Goal: Task Accomplishment & Management: Manage account settings

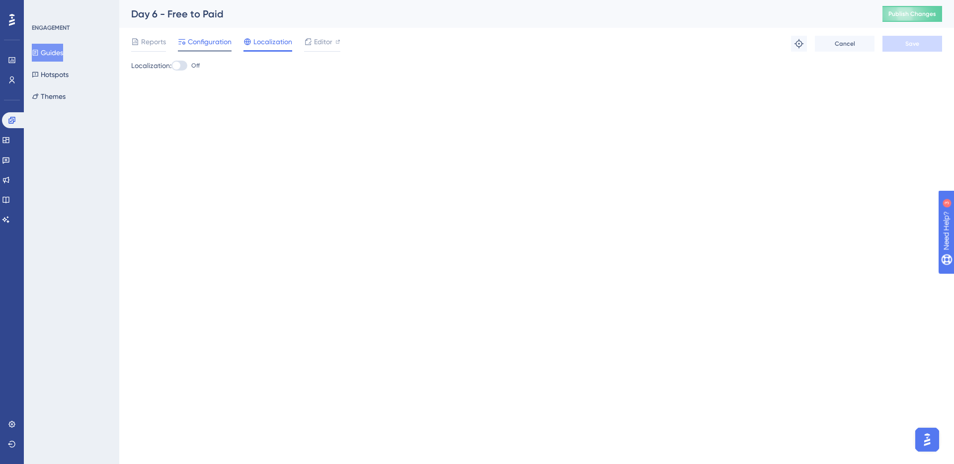
click at [200, 44] on span "Configuration" at bounding box center [210, 42] width 44 height 12
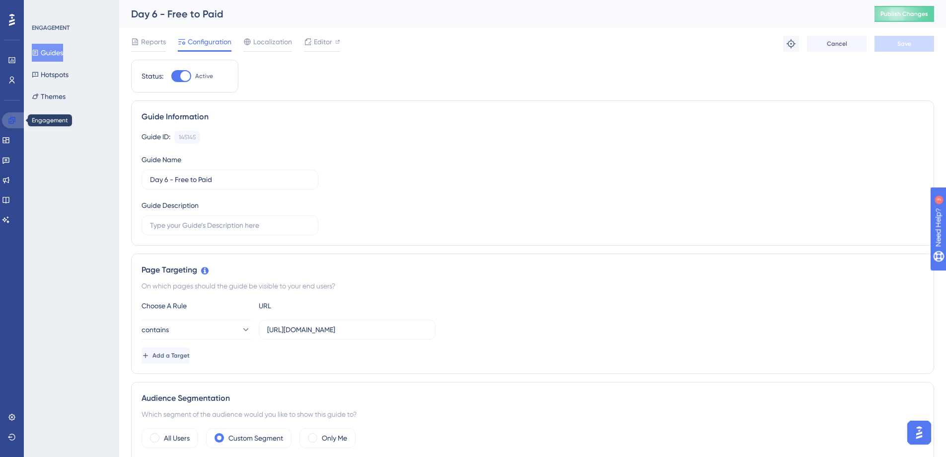
click at [10, 116] on icon at bounding box center [12, 120] width 8 height 8
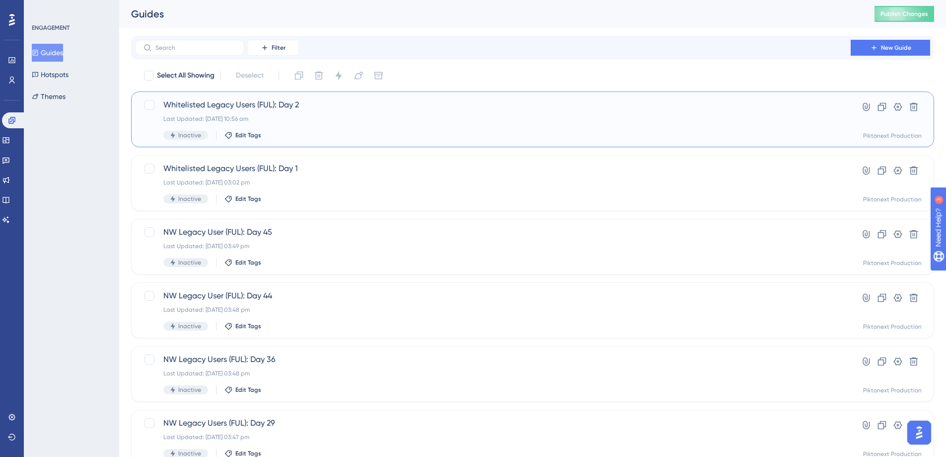
click at [378, 132] on div "Inactive Edit Tags" at bounding box center [492, 135] width 659 height 9
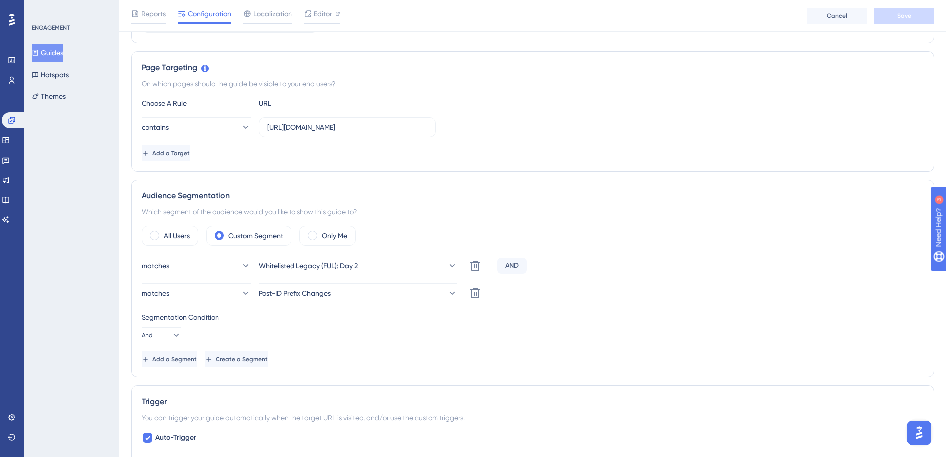
scroll to position [53, 0]
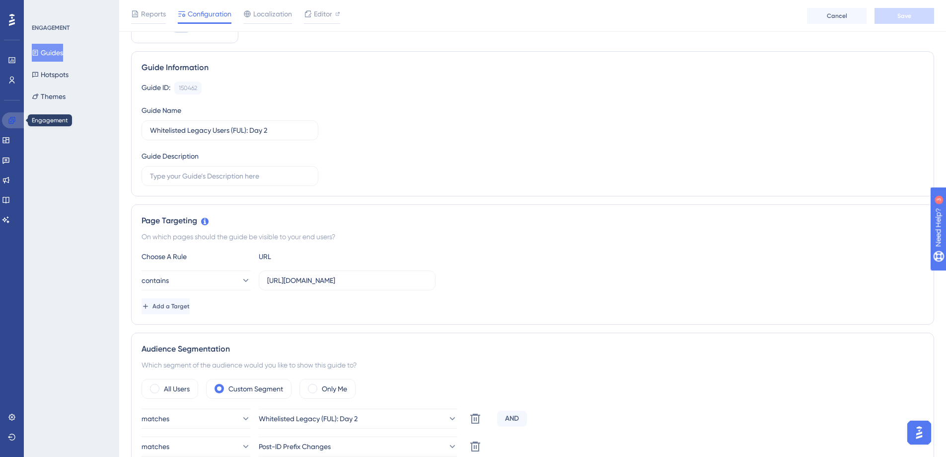
click at [13, 117] on icon at bounding box center [11, 120] width 6 height 6
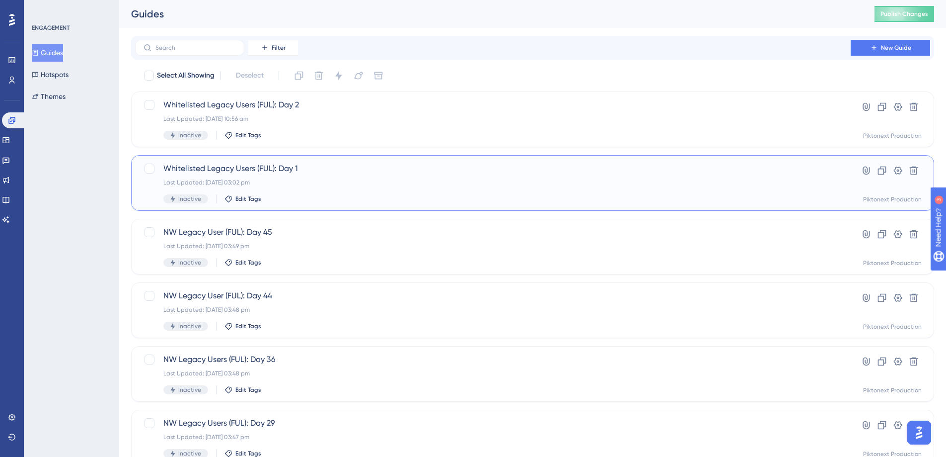
click at [329, 173] on span "Whitelisted Legacy Users (FUL): Day 1" at bounding box center [492, 168] width 659 height 12
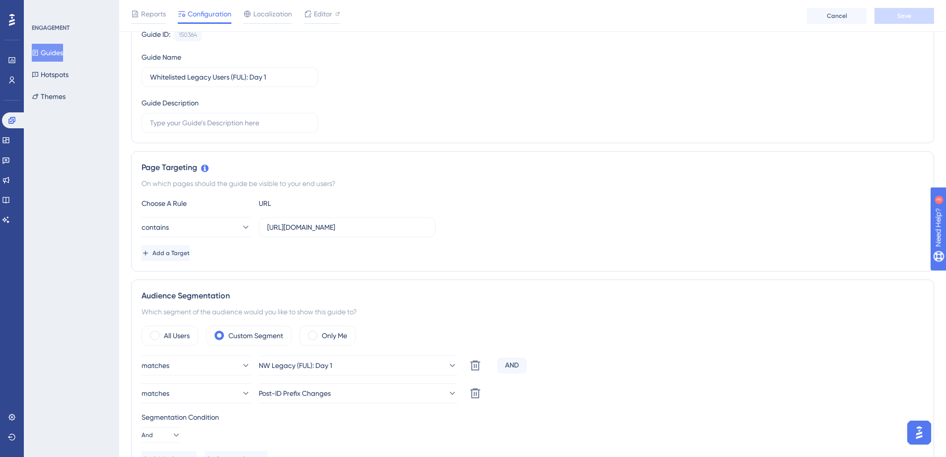
scroll to position [107, 0]
click at [353, 364] on button "NW Legacy (FUL): Day 1" at bounding box center [358, 365] width 199 height 20
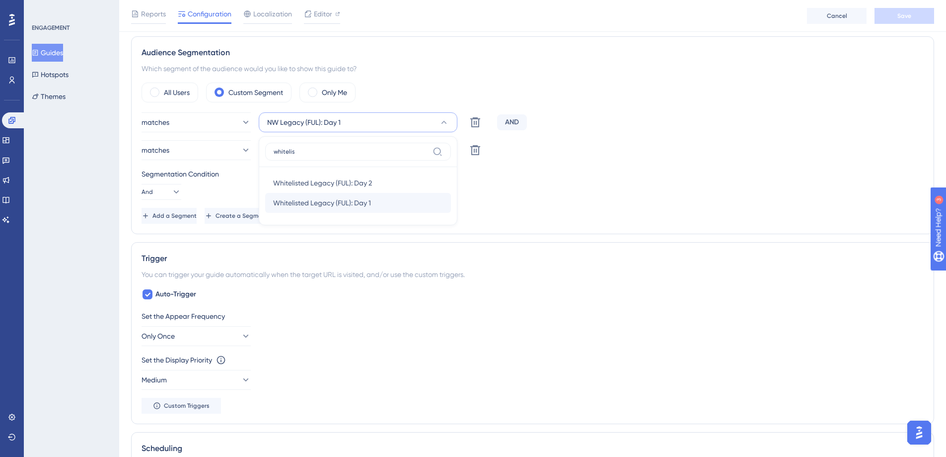
type input "whitelis"
click at [387, 208] on div "Whitelisted Legacy (FUL): Day 1 Whitelisted Legacy (FUL): Day 1" at bounding box center [358, 203] width 170 height 20
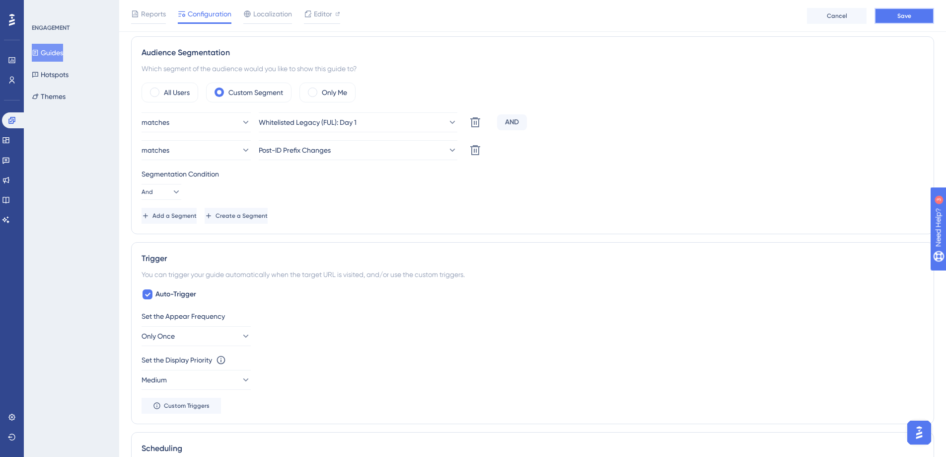
click at [904, 15] on span "Save" at bounding box center [905, 16] width 14 height 8
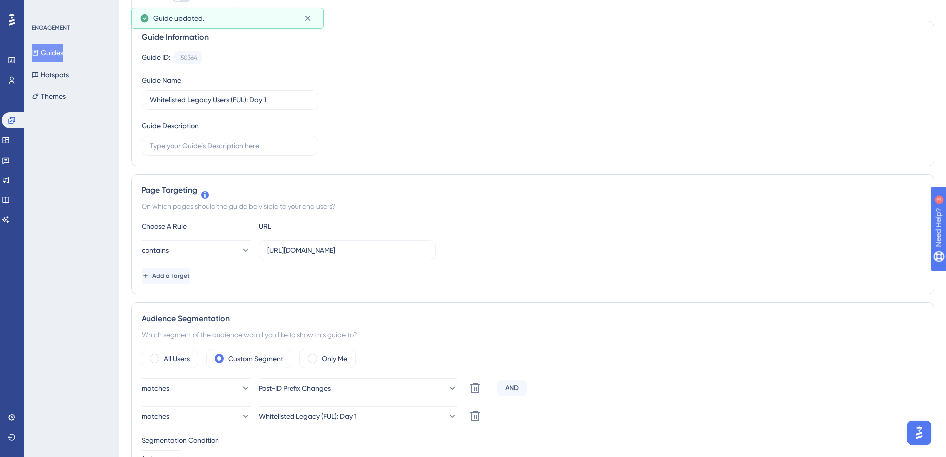
scroll to position [0, 0]
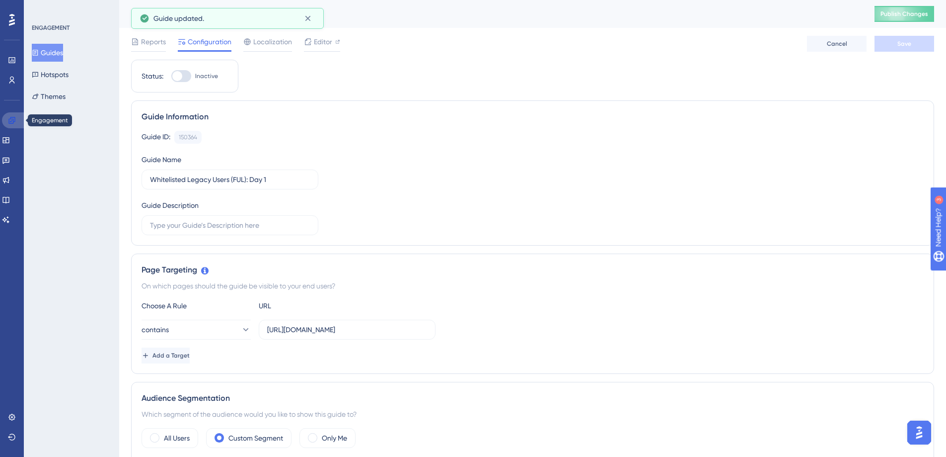
click at [13, 119] on icon at bounding box center [11, 120] width 6 height 6
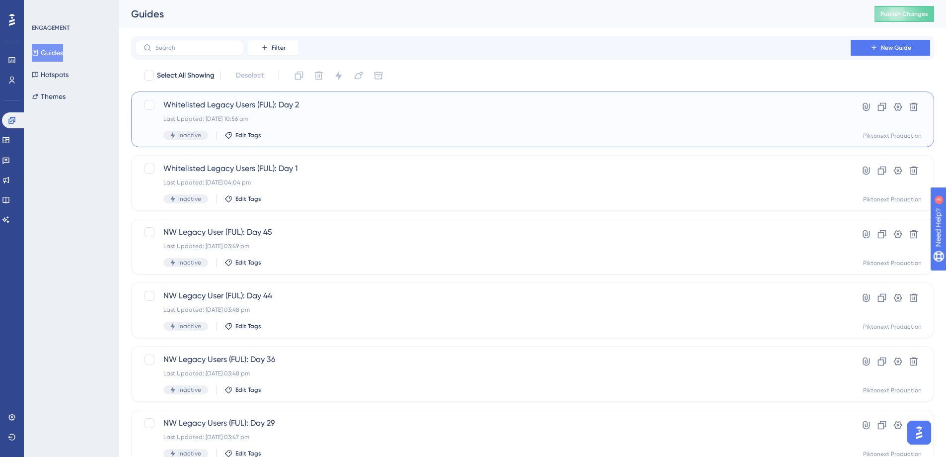
click at [317, 117] on div "Last Updated: [DATE] 10:56 am" at bounding box center [492, 119] width 659 height 8
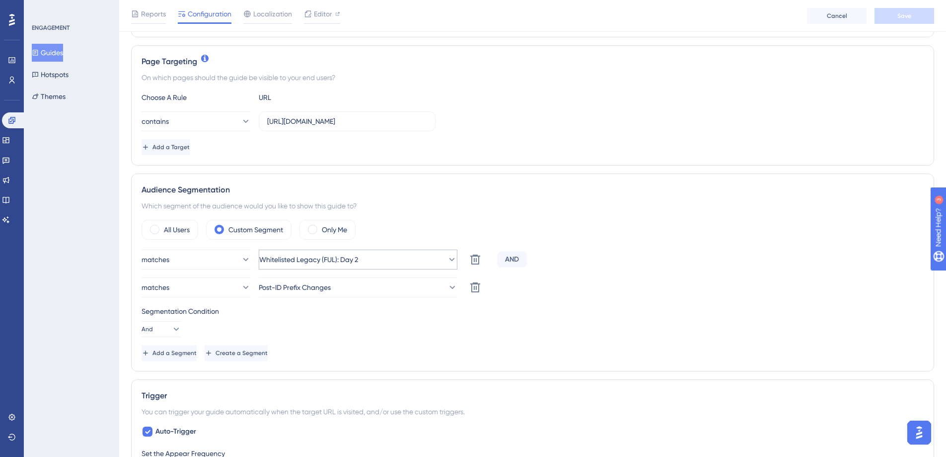
scroll to position [249, 0]
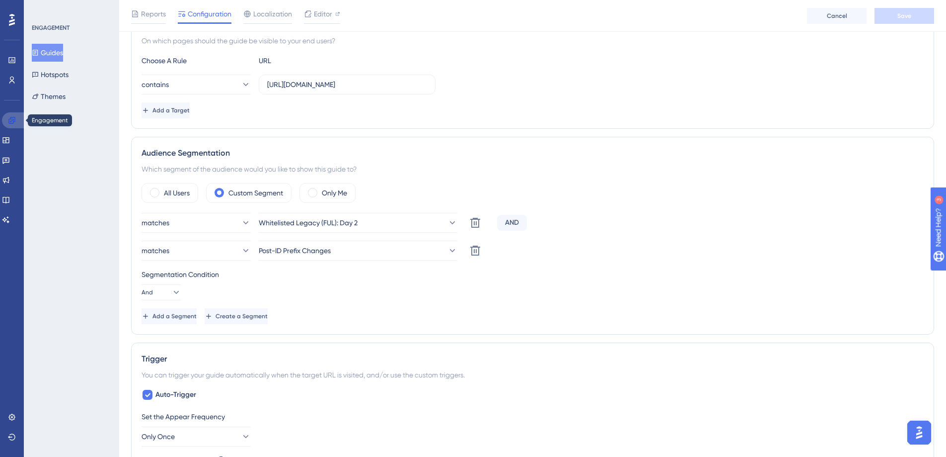
click at [14, 119] on icon at bounding box center [12, 120] width 8 height 8
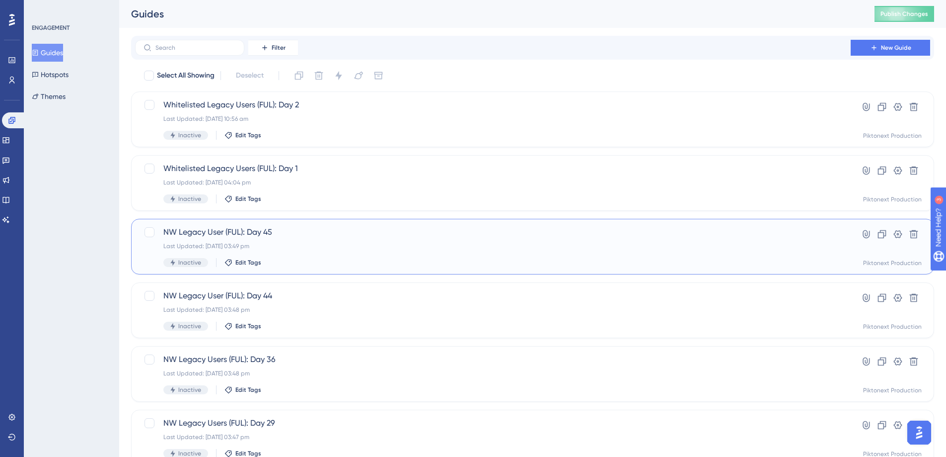
click at [359, 240] on div "NW Legacy User (FUL): Day 45 Last Updated: [DATE] 03:49 pm Inactive Edit Tags" at bounding box center [492, 246] width 659 height 41
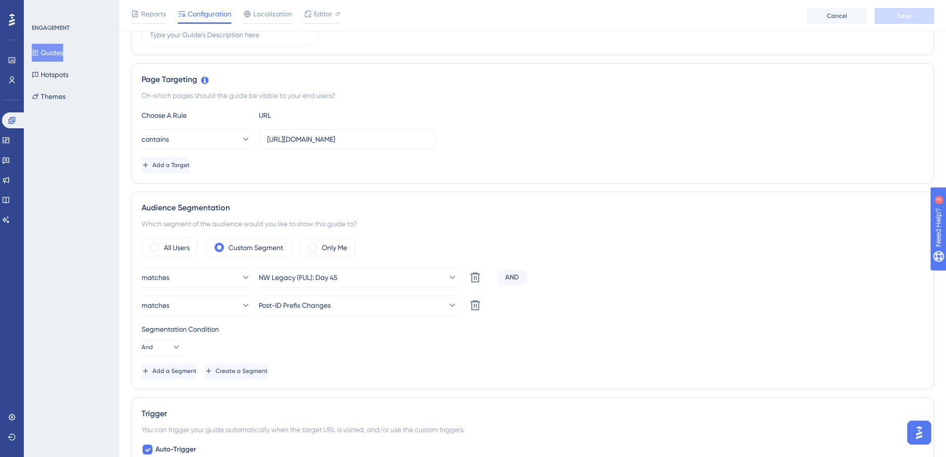
scroll to position [246, 0]
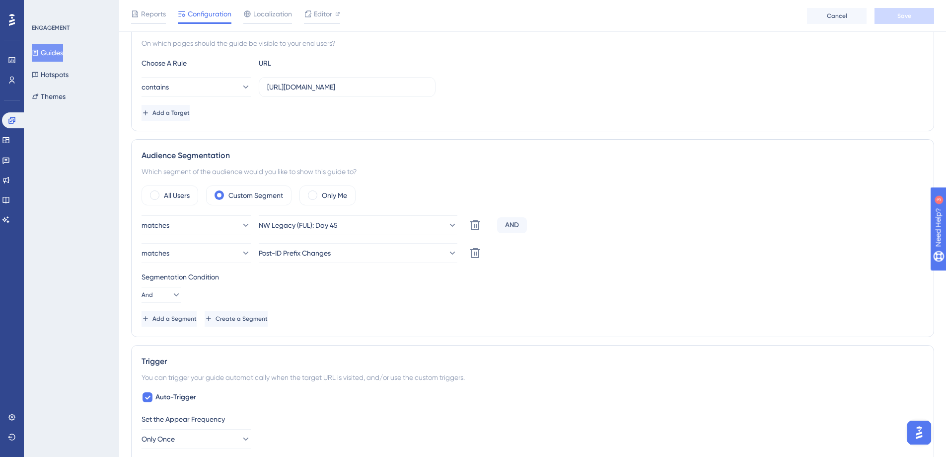
click at [63, 52] on button "Guides" at bounding box center [47, 53] width 31 height 18
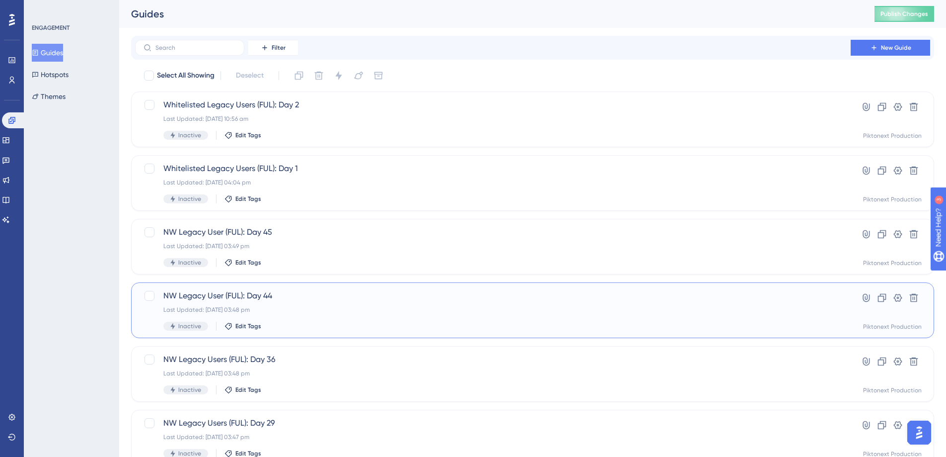
click at [313, 312] on div "Last Updated: [DATE] 03:48 pm" at bounding box center [492, 310] width 659 height 8
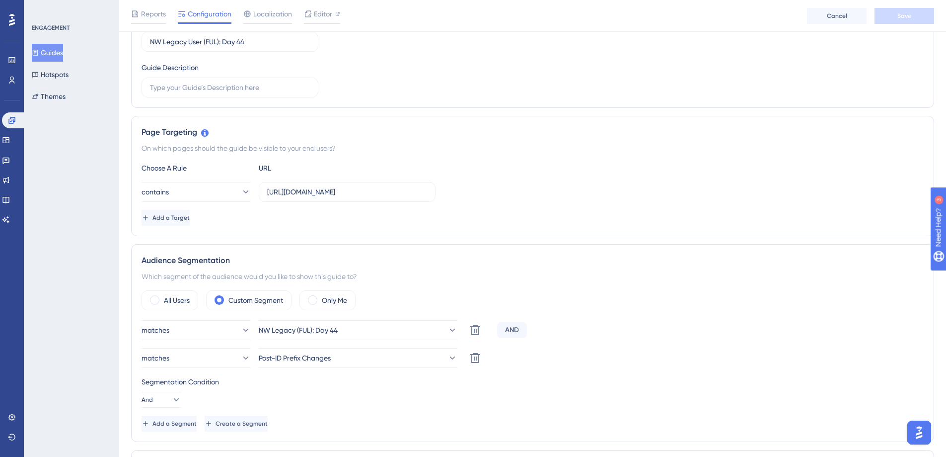
scroll to position [180, 0]
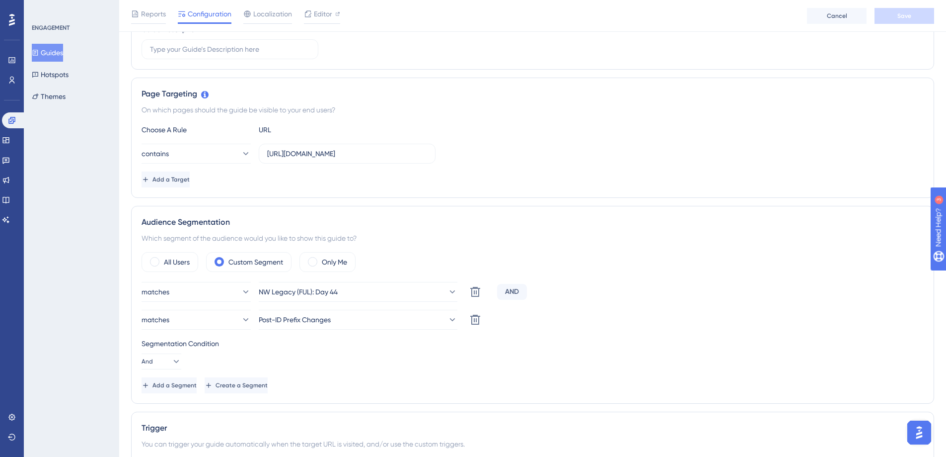
click at [58, 51] on button "Guides" at bounding box center [47, 53] width 31 height 18
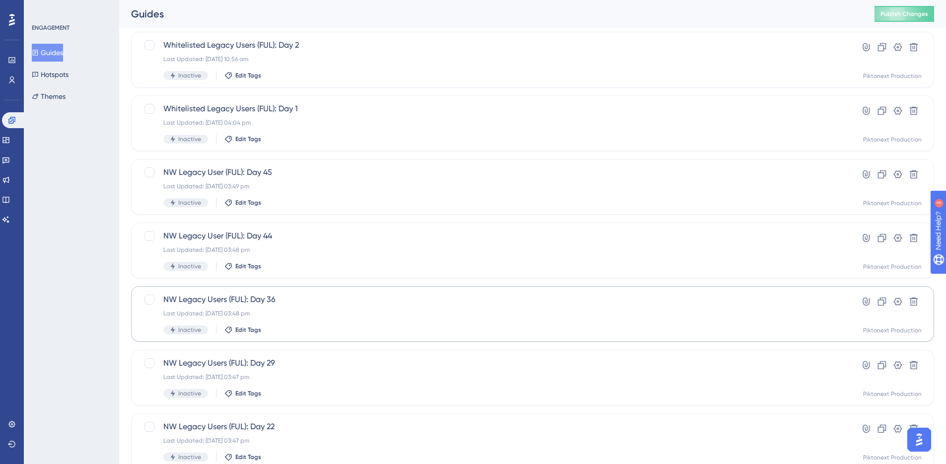
scroll to position [61, 0]
click at [326, 299] on span "NW Legacy Users (FUL): Day 36" at bounding box center [492, 298] width 659 height 12
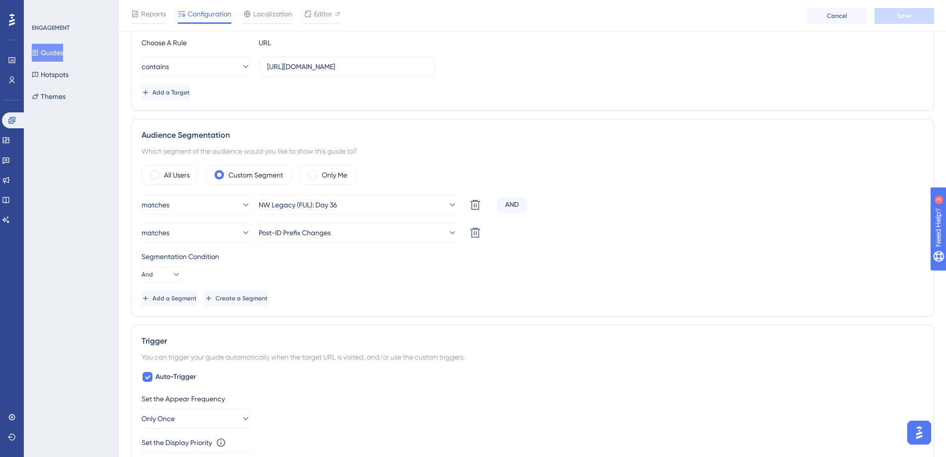
scroll to position [268, 0]
click at [48, 58] on button "Guides" at bounding box center [47, 53] width 31 height 18
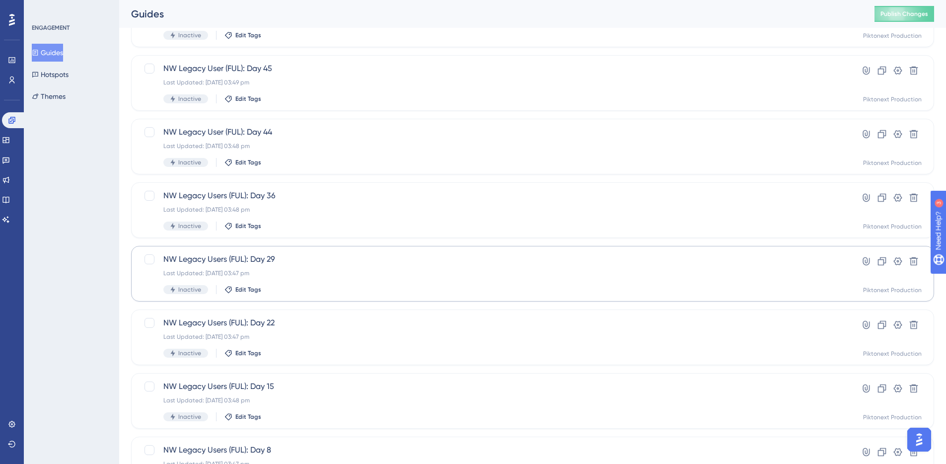
scroll to position [184, 0]
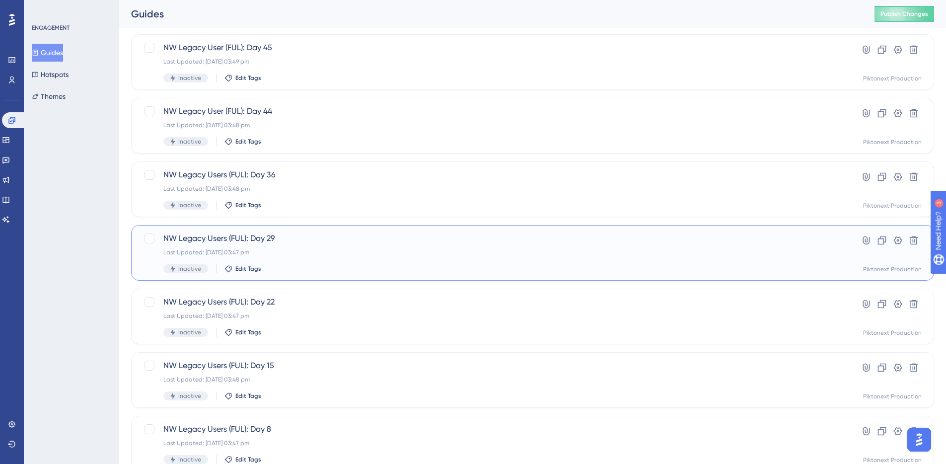
click at [327, 255] on div "Last Updated: [DATE] 03:47 pm" at bounding box center [492, 252] width 659 height 8
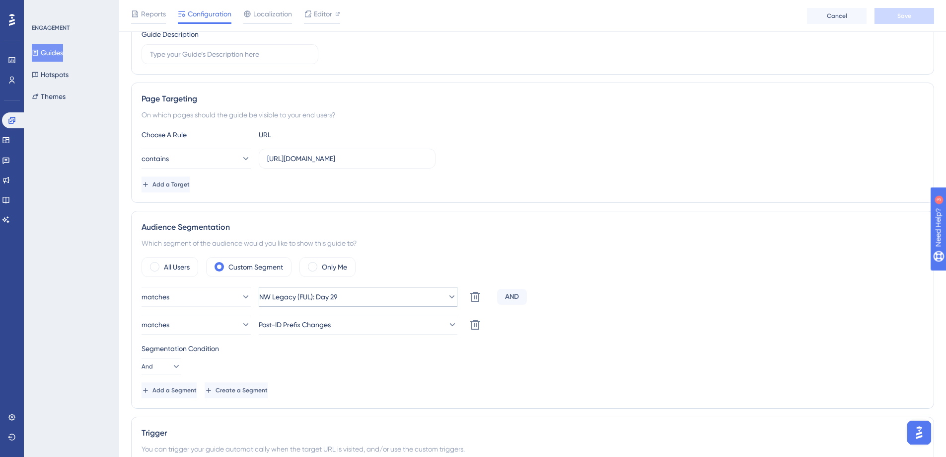
scroll to position [177, 0]
click at [63, 53] on button "Guides" at bounding box center [47, 53] width 31 height 18
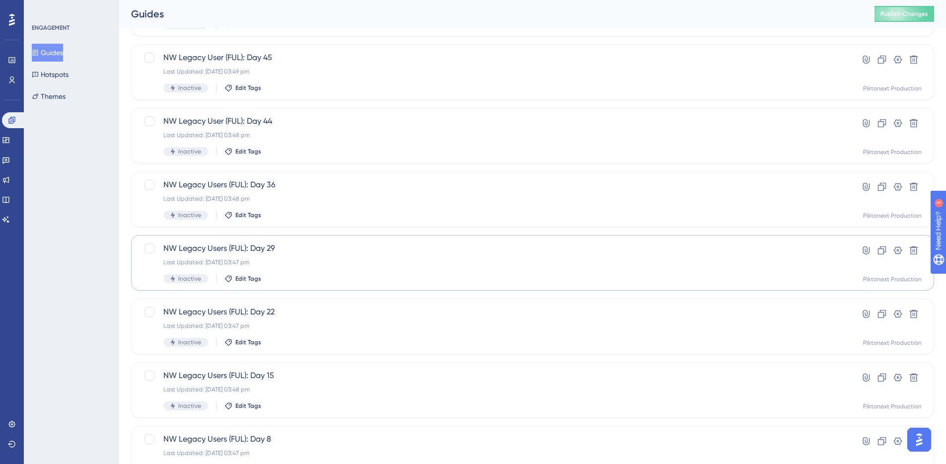
scroll to position [186, 0]
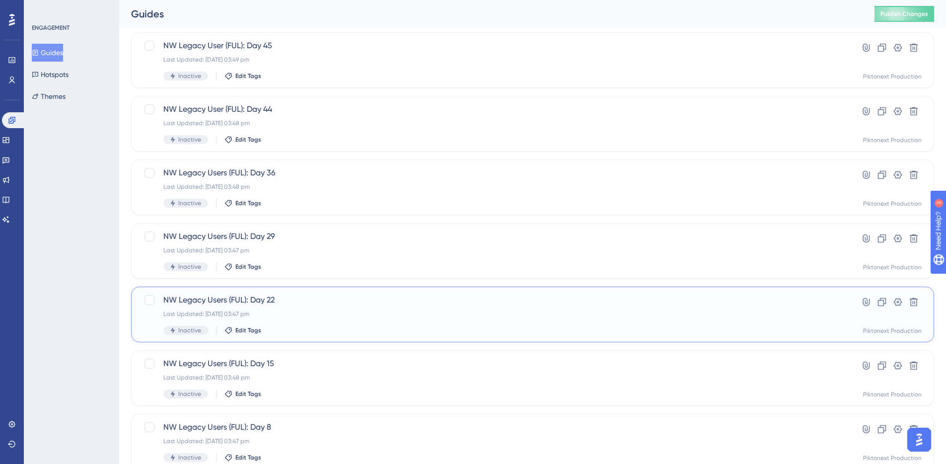
click at [327, 305] on span "NW Legacy Users (FUL): Day 22" at bounding box center [492, 300] width 659 height 12
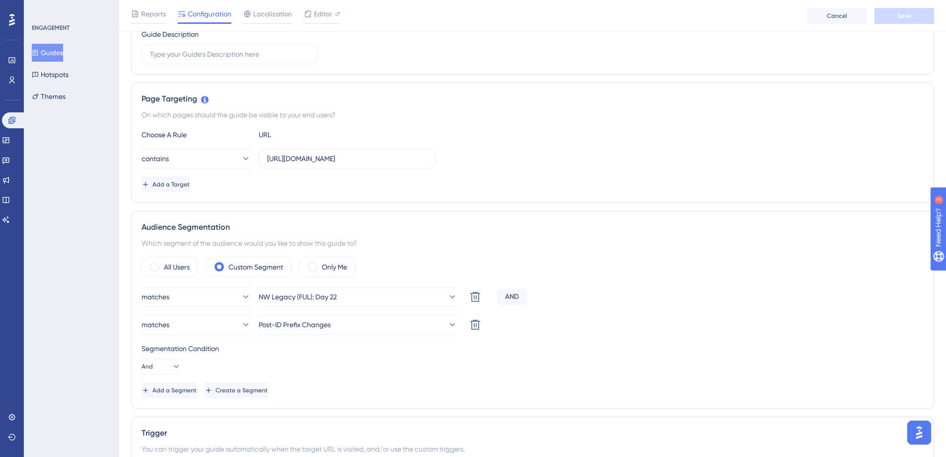
click at [54, 53] on button "Guides" at bounding box center [47, 53] width 31 height 18
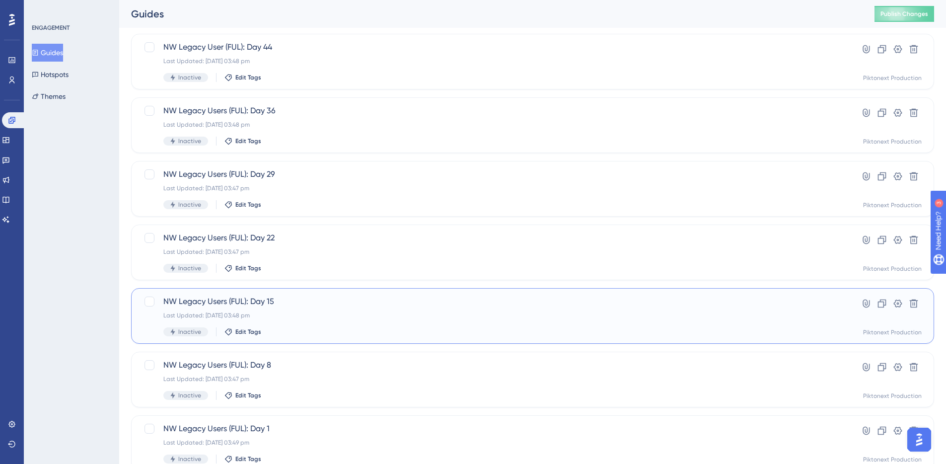
click at [327, 320] on div "NW Legacy Users (FUL): Day 15 Last Updated: [DATE] 03:48 pm Inactive Edit Tags" at bounding box center [492, 316] width 659 height 41
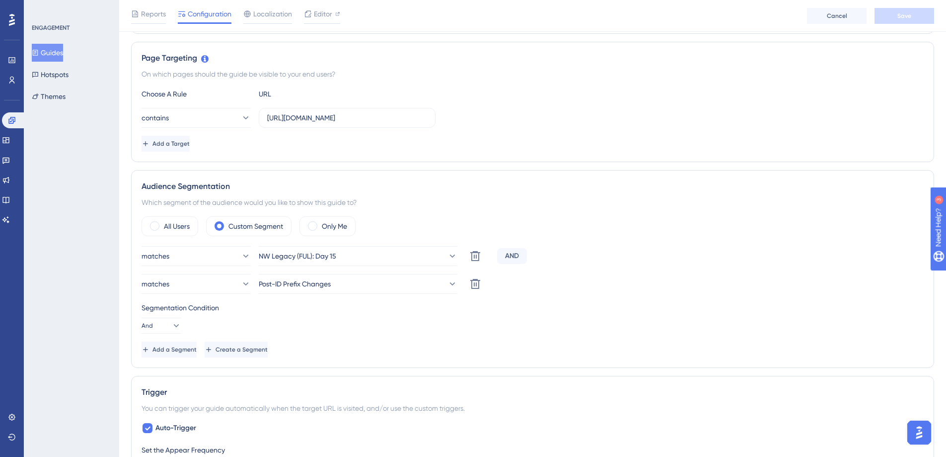
click at [63, 49] on button "Guides" at bounding box center [47, 53] width 31 height 18
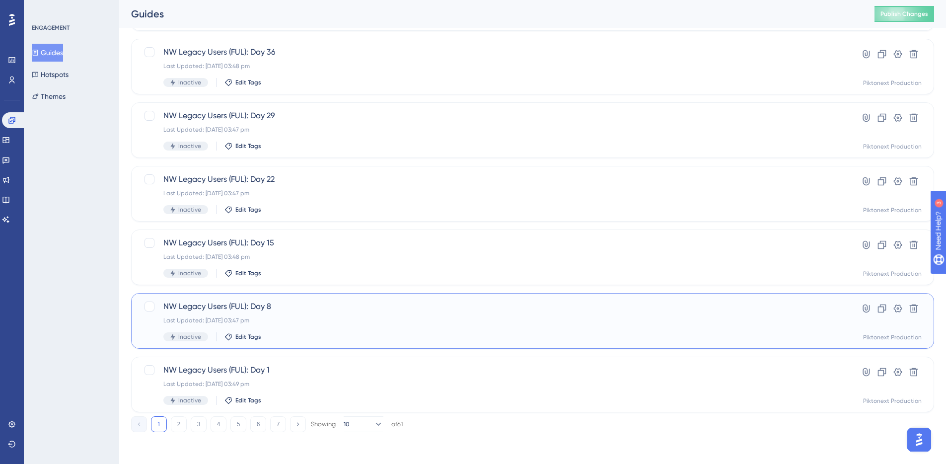
click at [333, 319] on div "Last Updated: [DATE] 03:47 pm" at bounding box center [492, 320] width 659 height 8
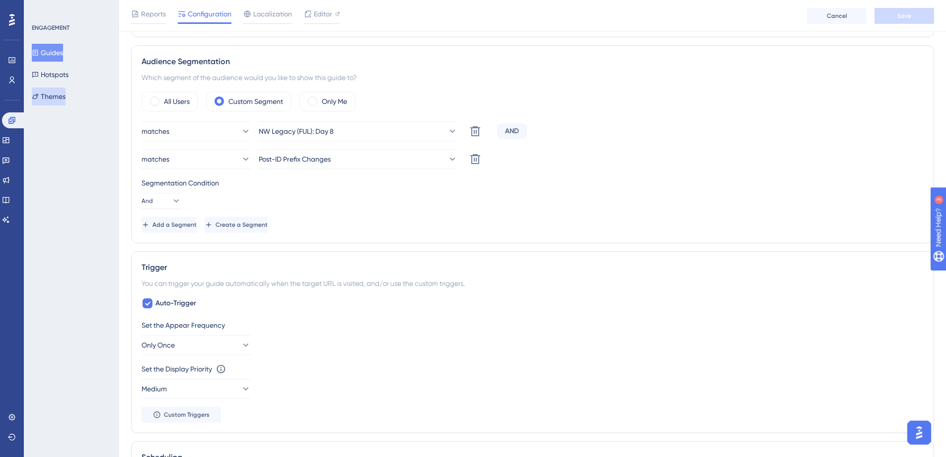
drag, startPoint x: 64, startPoint y: 50, endPoint x: 62, endPoint y: 89, distance: 38.8
click at [62, 89] on div "Guides Hotspots Themes" at bounding box center [72, 75] width 80 height 62
click at [58, 48] on button "Guides" at bounding box center [47, 53] width 31 height 18
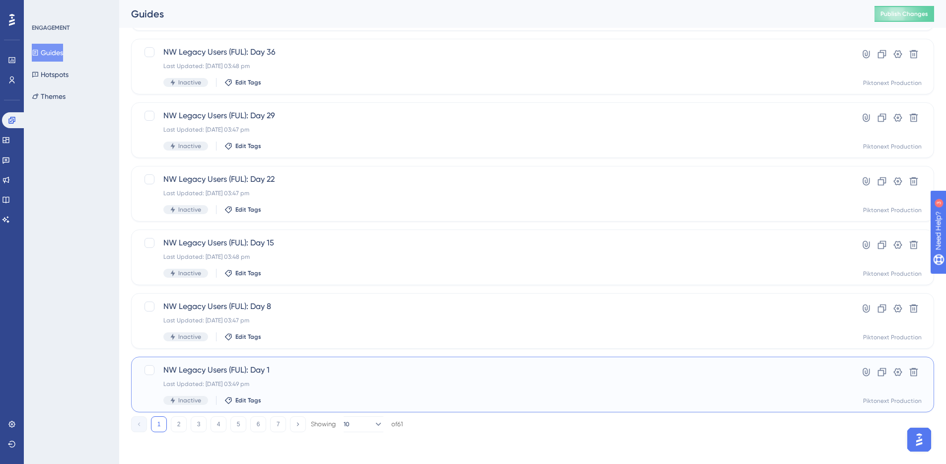
click at [310, 372] on span "NW Legacy Users (FUL): Day 1" at bounding box center [492, 370] width 659 height 12
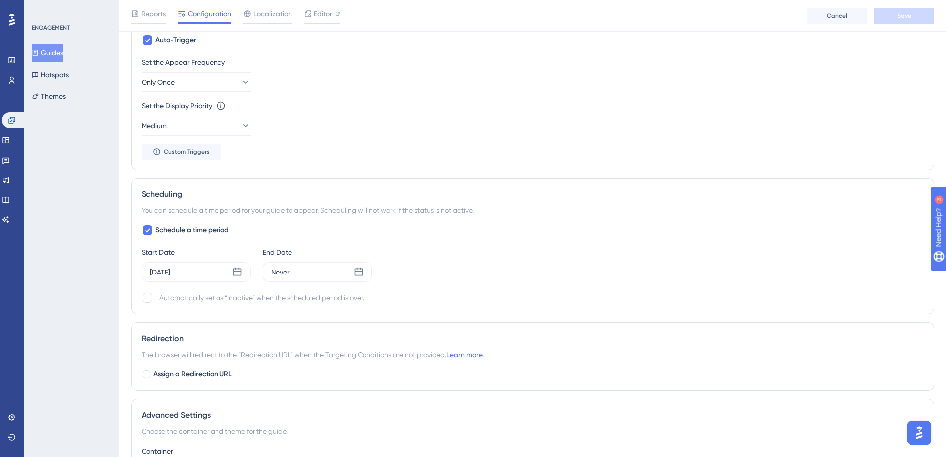
click at [63, 53] on button "Guides" at bounding box center [47, 53] width 31 height 18
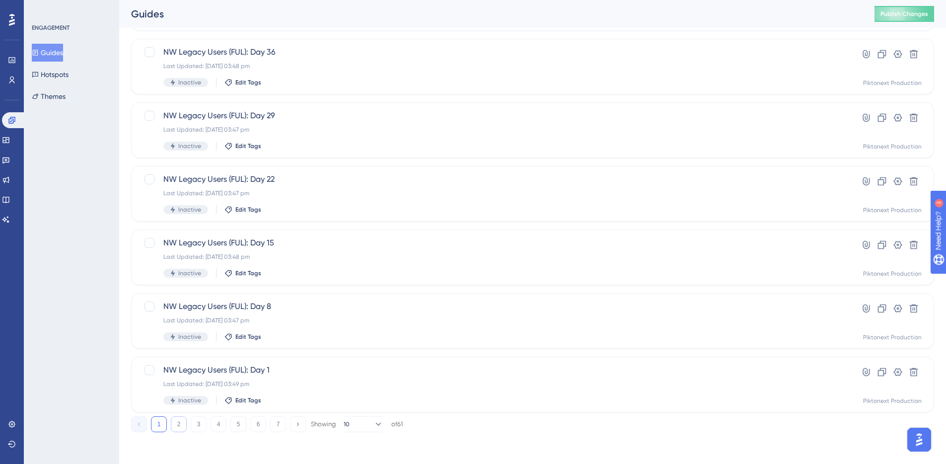
click at [175, 424] on button "2" at bounding box center [179, 424] width 16 height 16
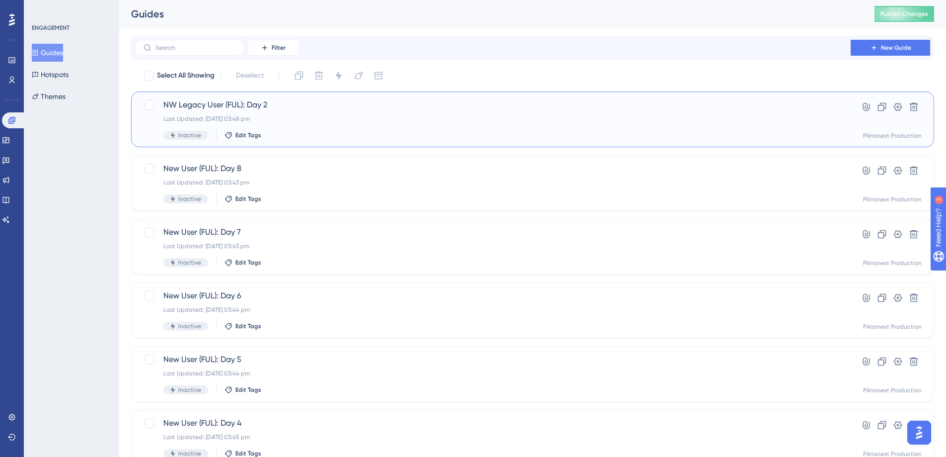
click at [311, 112] on div "NW Legacy User (FUL): Day 2 Last Updated: [DATE] 03:48 pm Inactive Edit Tags" at bounding box center [492, 119] width 659 height 41
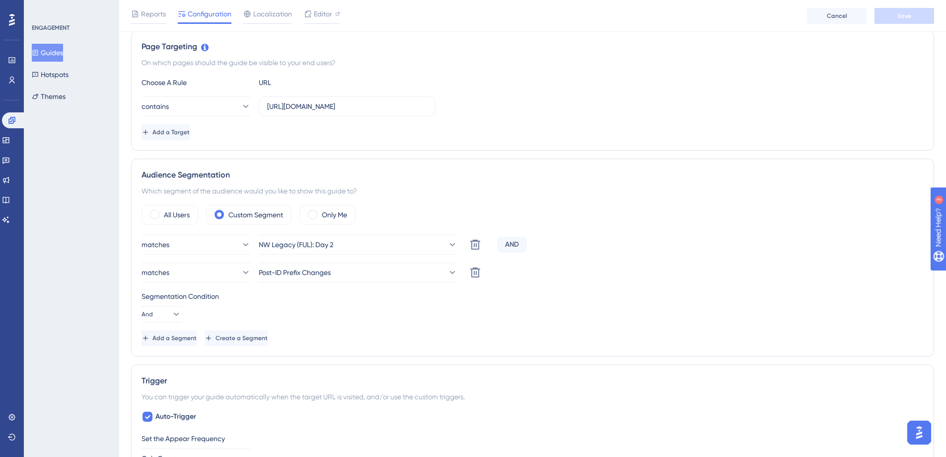
click at [63, 53] on button "Guides" at bounding box center [47, 53] width 31 height 18
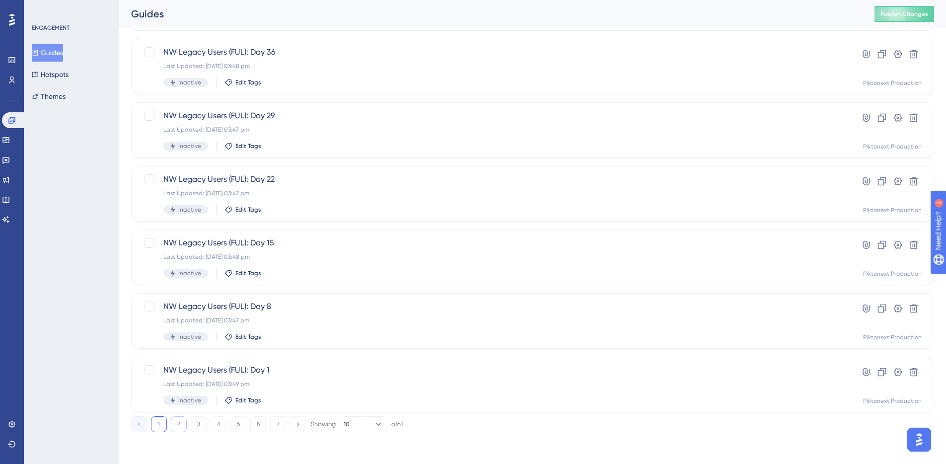
click at [183, 418] on button "2" at bounding box center [179, 424] width 16 height 16
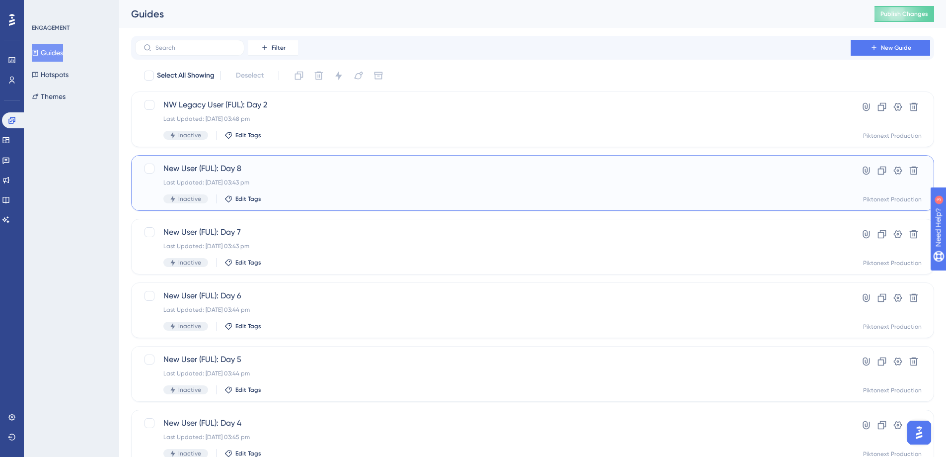
click at [328, 185] on div "Last Updated: [DATE] 03:43 pm" at bounding box center [492, 182] width 659 height 8
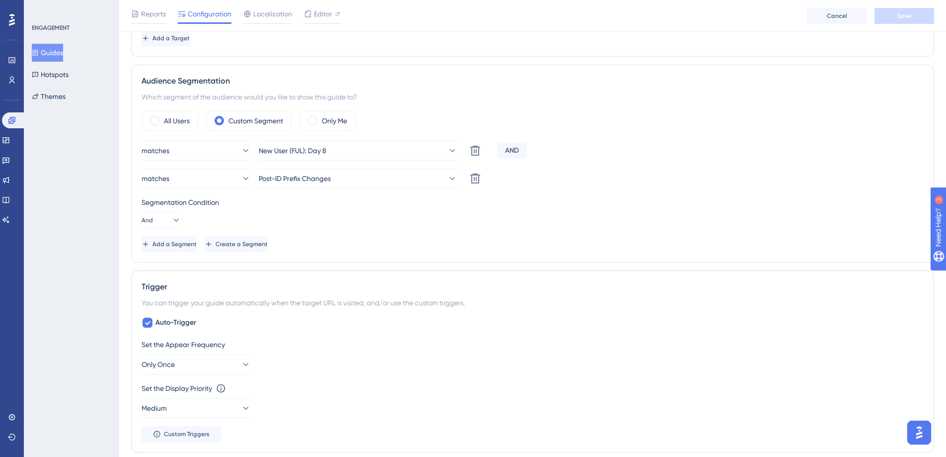
click at [62, 56] on button "Guides" at bounding box center [47, 53] width 31 height 18
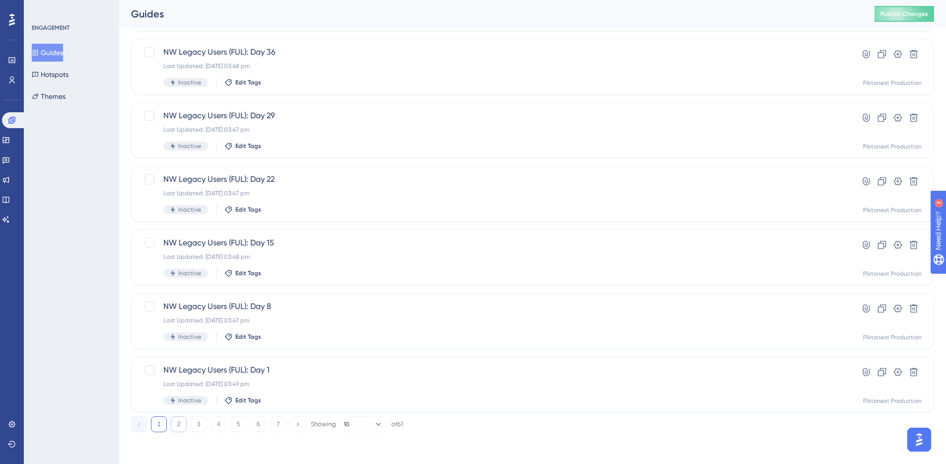
click at [177, 427] on button "2" at bounding box center [179, 424] width 16 height 16
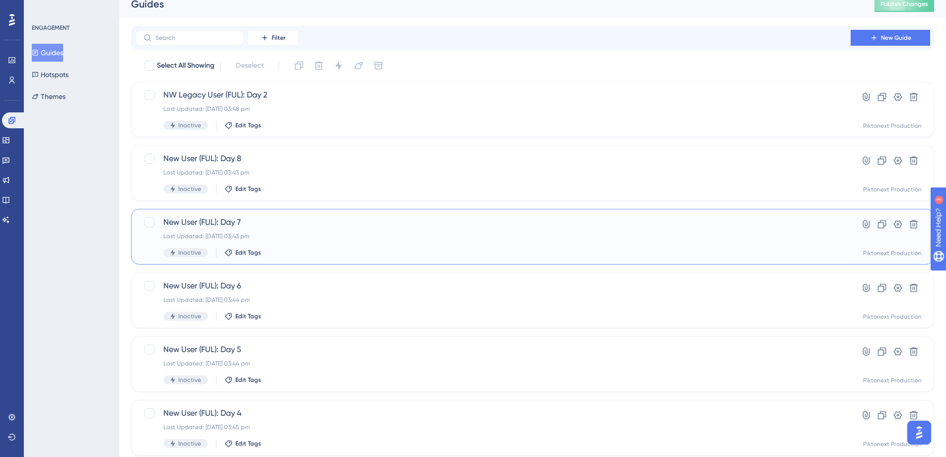
click at [336, 243] on div "New User (FUL): Day 7 Last Updated: [DATE] 03:43 pm Inactive Edit Tags" at bounding box center [492, 236] width 659 height 41
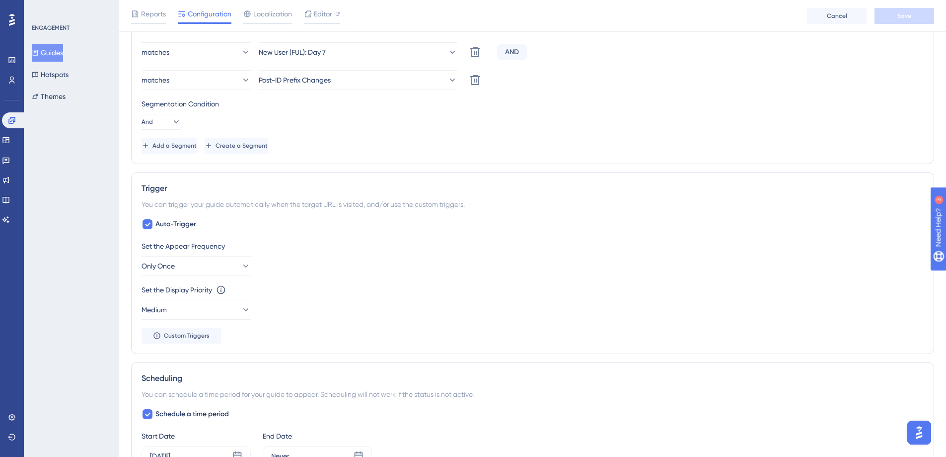
click at [62, 56] on button "Guides" at bounding box center [47, 53] width 31 height 18
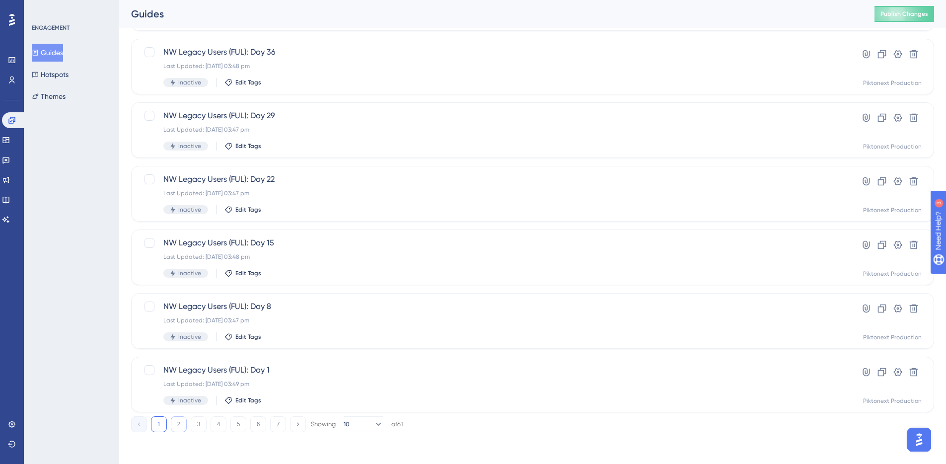
click at [174, 423] on button "2" at bounding box center [179, 424] width 16 height 16
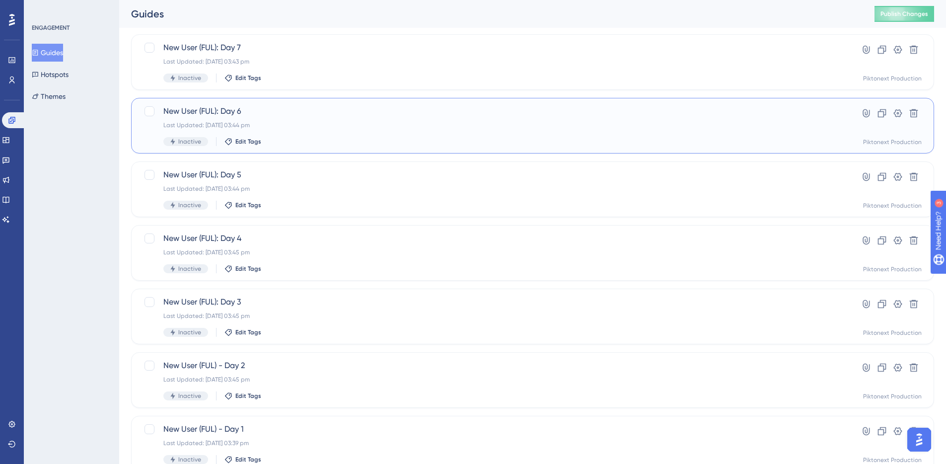
click at [338, 132] on div "New User (FUL): Day 6 Last Updated: [DATE] 03:44 pm Inactive Edit Tags" at bounding box center [492, 125] width 659 height 41
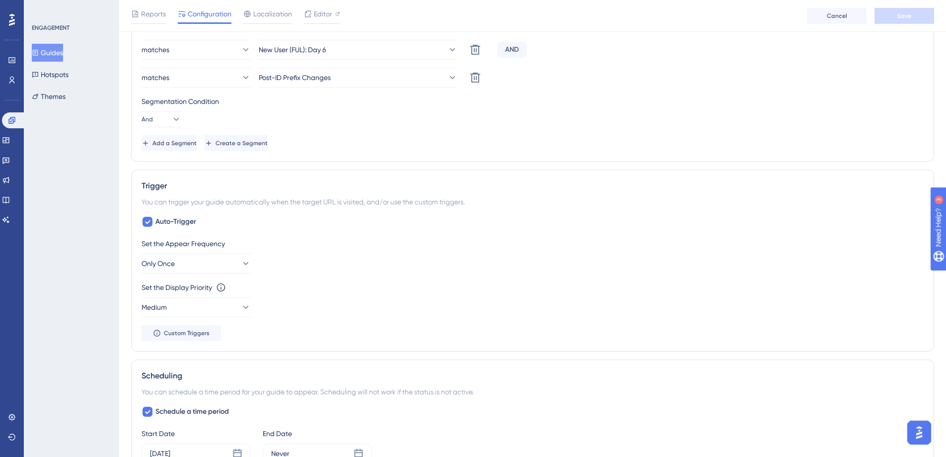
click at [51, 49] on button "Guides" at bounding box center [47, 53] width 31 height 18
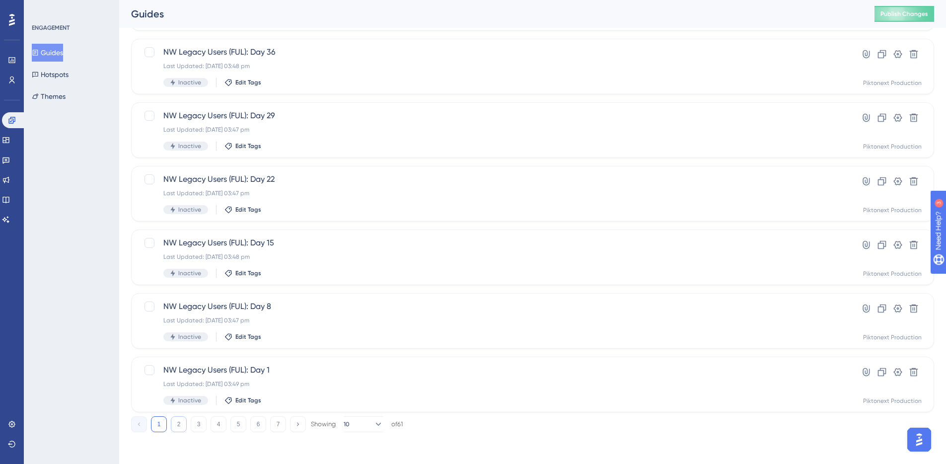
click at [177, 423] on button "2" at bounding box center [179, 424] width 16 height 16
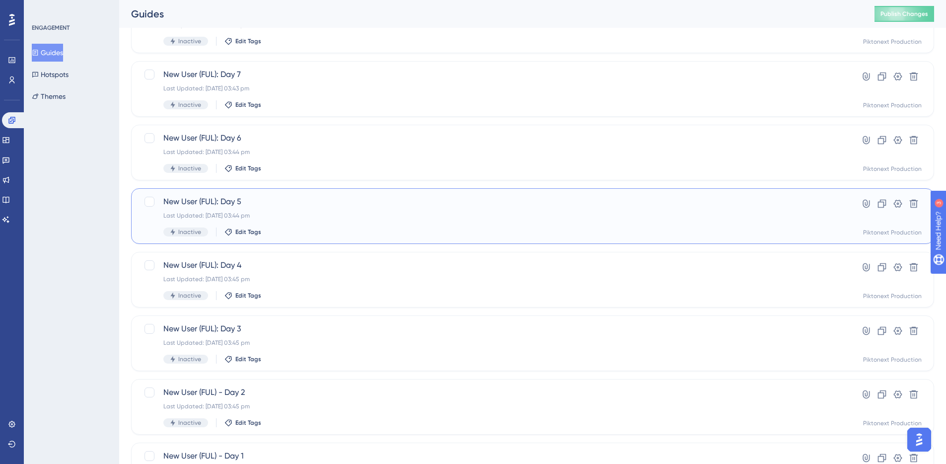
click at [307, 213] on div "Last Updated: [DATE] 03:44 pm" at bounding box center [492, 216] width 659 height 8
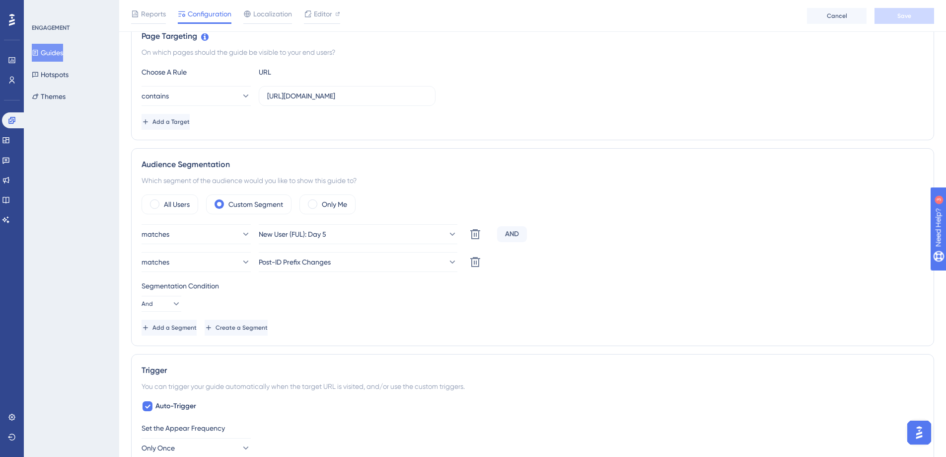
click at [38, 50] on icon at bounding box center [35, 53] width 5 height 6
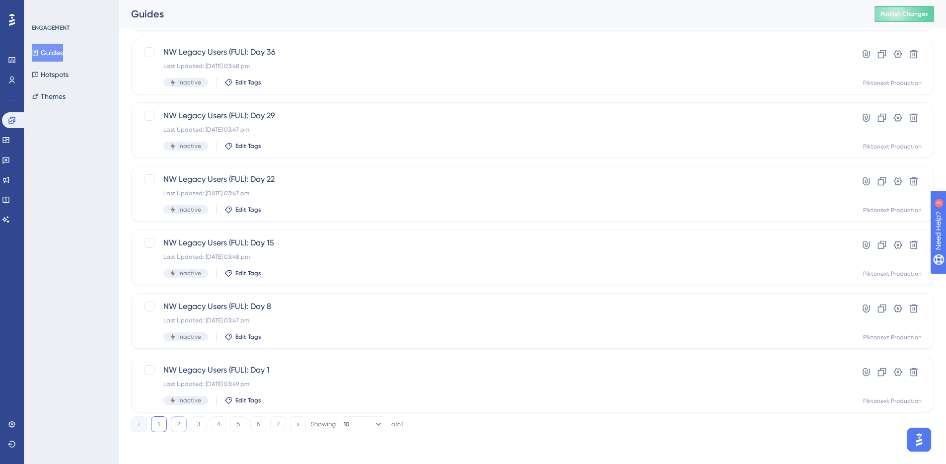
click at [180, 422] on button "2" at bounding box center [179, 424] width 16 height 16
click at [290, 304] on span "New User (FUL) - Day 1" at bounding box center [492, 307] width 659 height 12
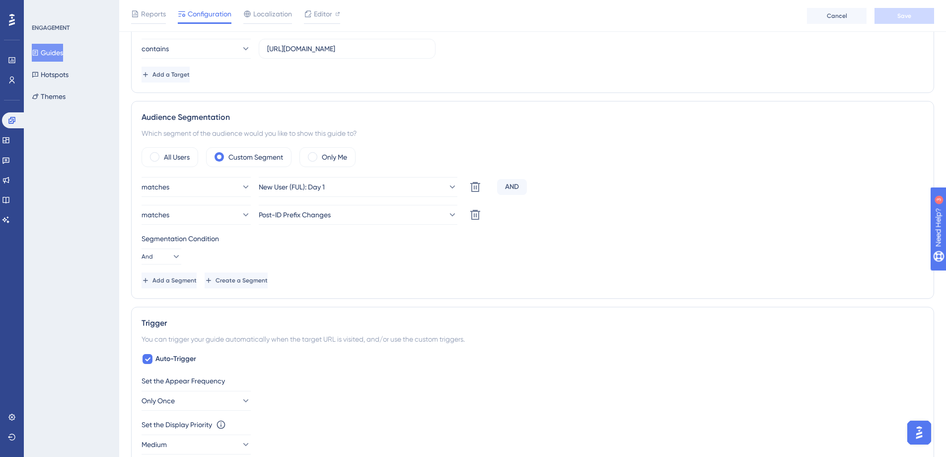
click at [54, 50] on button "Guides" at bounding box center [47, 53] width 31 height 18
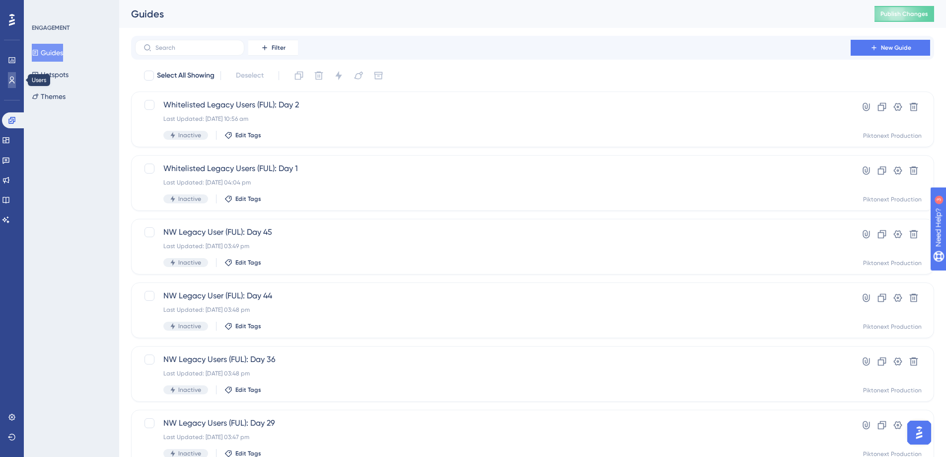
click at [12, 80] on icon at bounding box center [12, 80] width 8 height 8
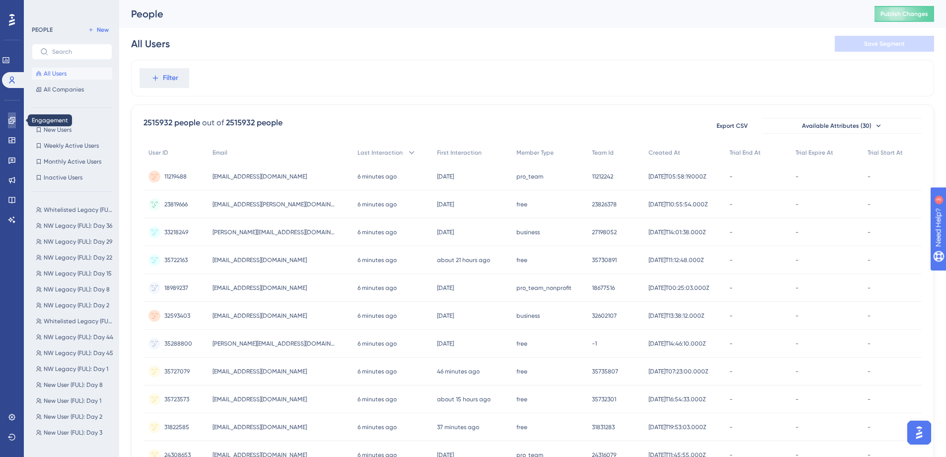
click at [8, 115] on link at bounding box center [12, 120] width 8 height 16
